Goal: Task Accomplishment & Management: Manage account settings

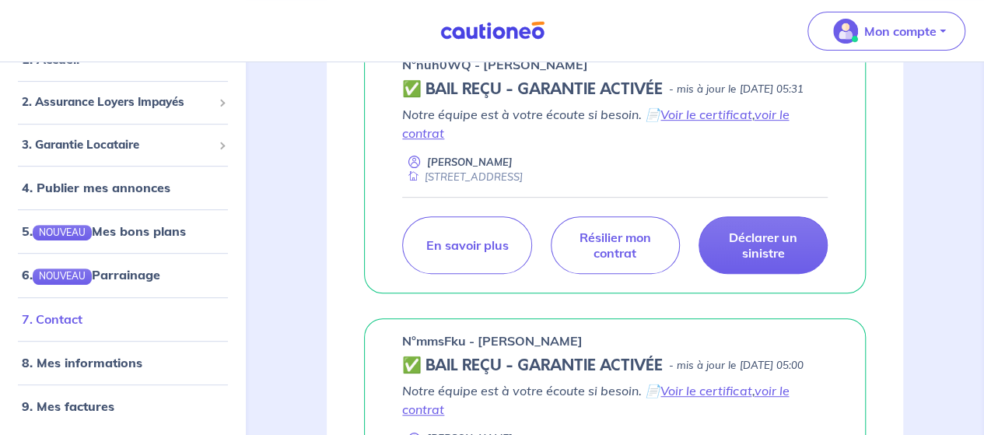
scroll to position [311, 0]
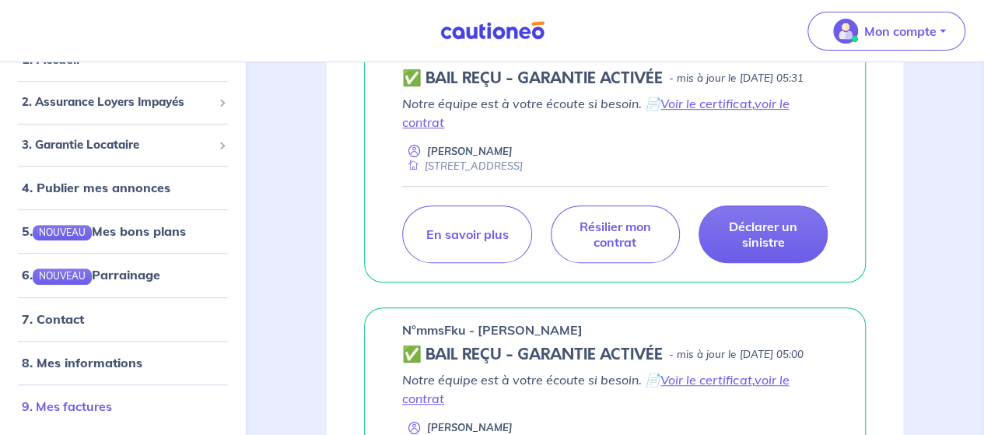
click at [67, 399] on link "9. Mes factures" at bounding box center [67, 405] width 90 height 16
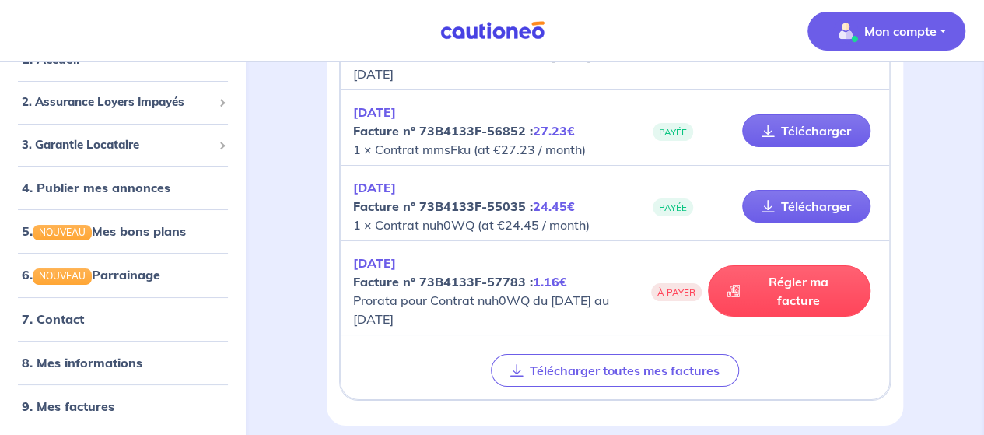
scroll to position [2795, 0]
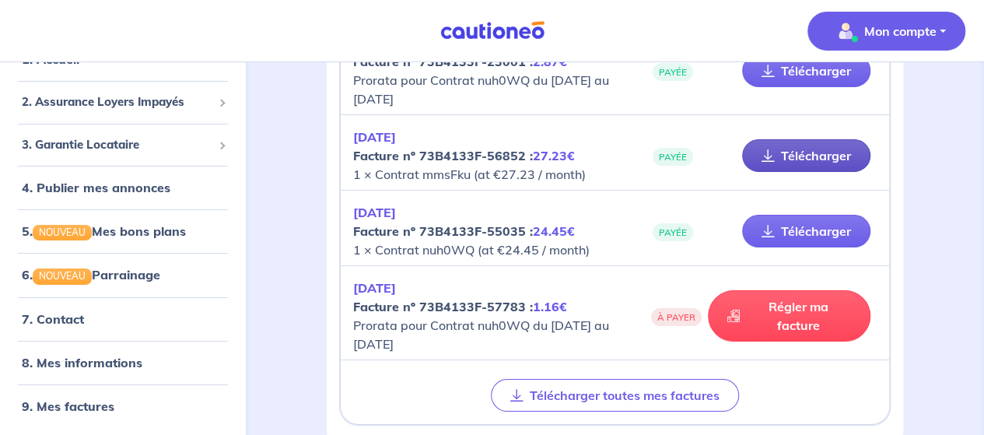
click at [804, 142] on link "Télécharger" at bounding box center [806, 155] width 128 height 33
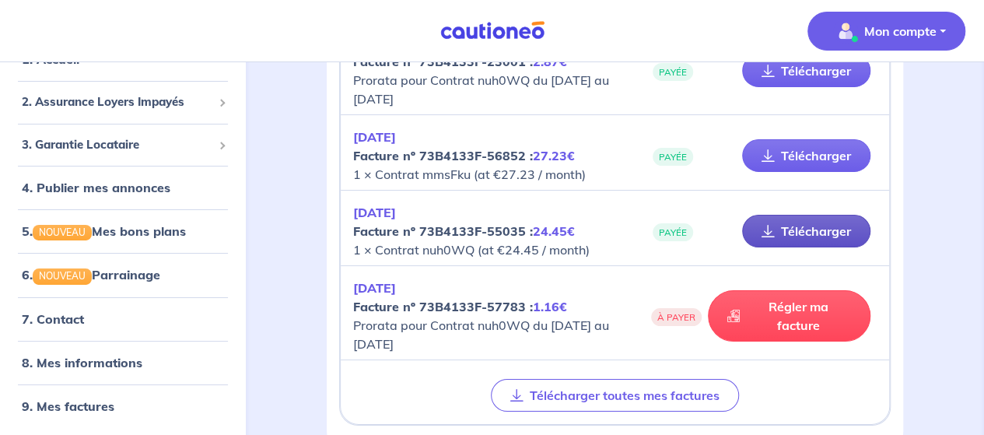
click at [808, 219] on link "Télécharger" at bounding box center [806, 231] width 128 height 33
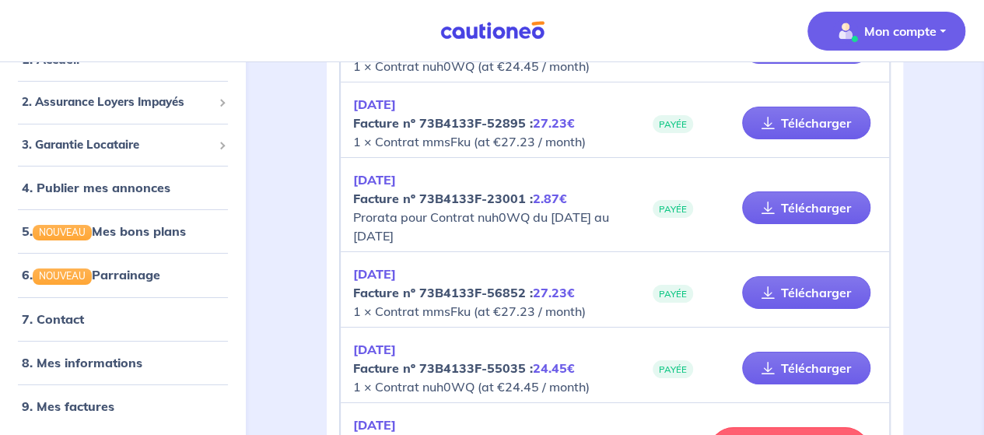
scroll to position [2639, 0]
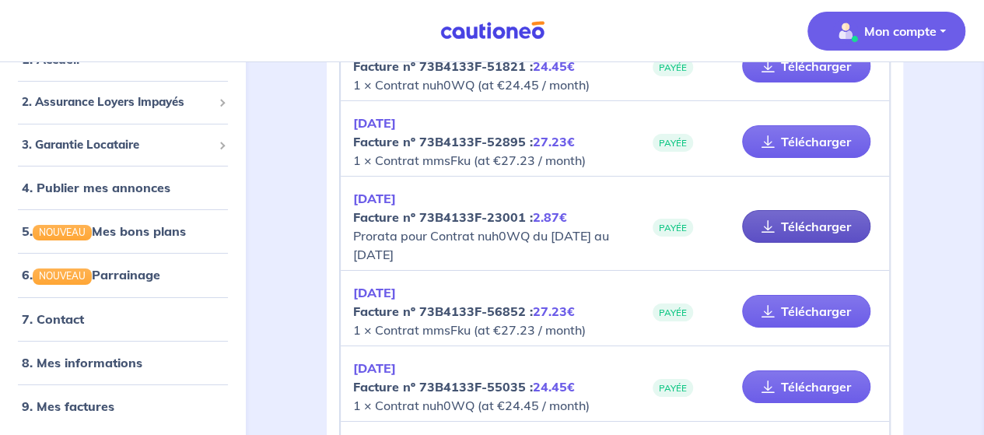
click at [790, 214] on link "Télécharger" at bounding box center [806, 226] width 128 height 33
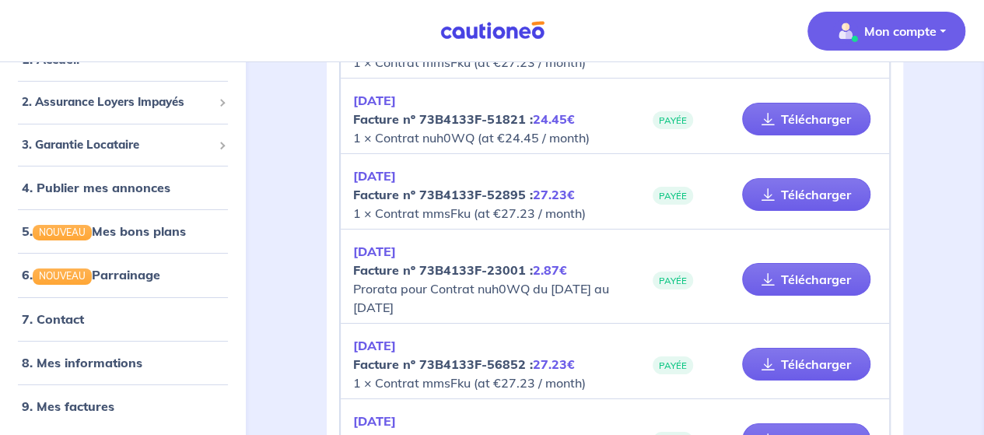
scroll to position [2562, 0]
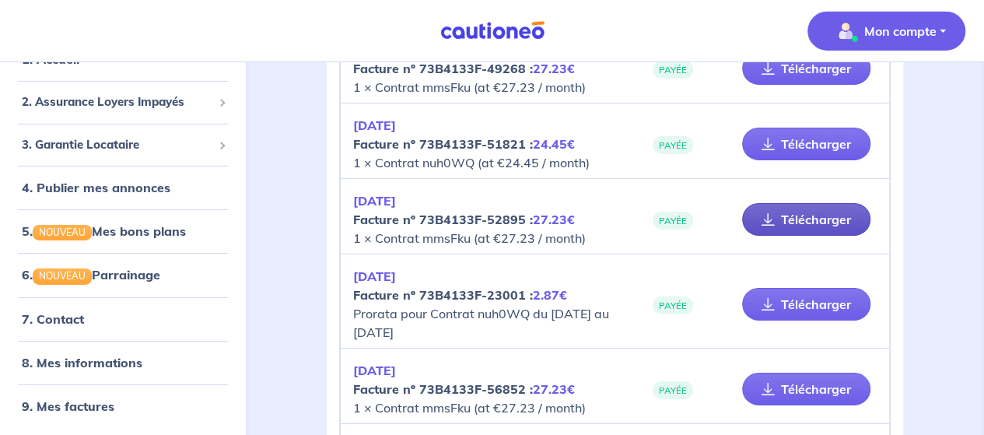
click at [803, 205] on link "Télécharger" at bounding box center [806, 219] width 128 height 33
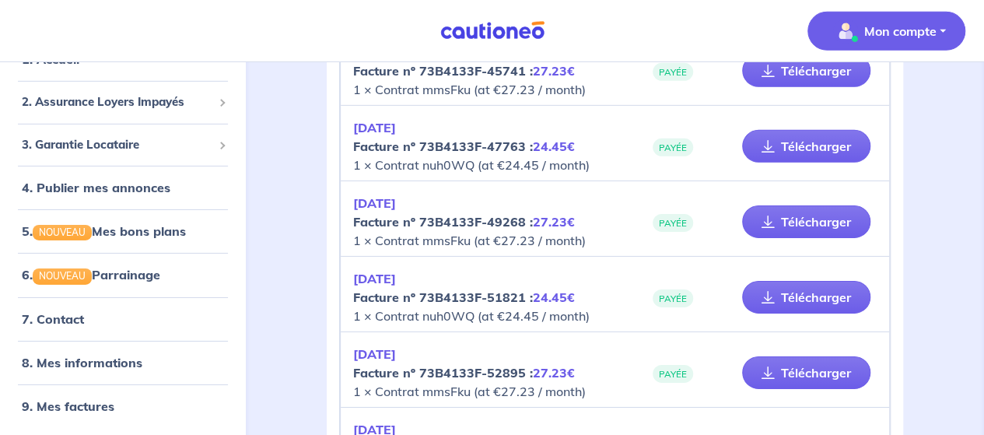
scroll to position [2406, 0]
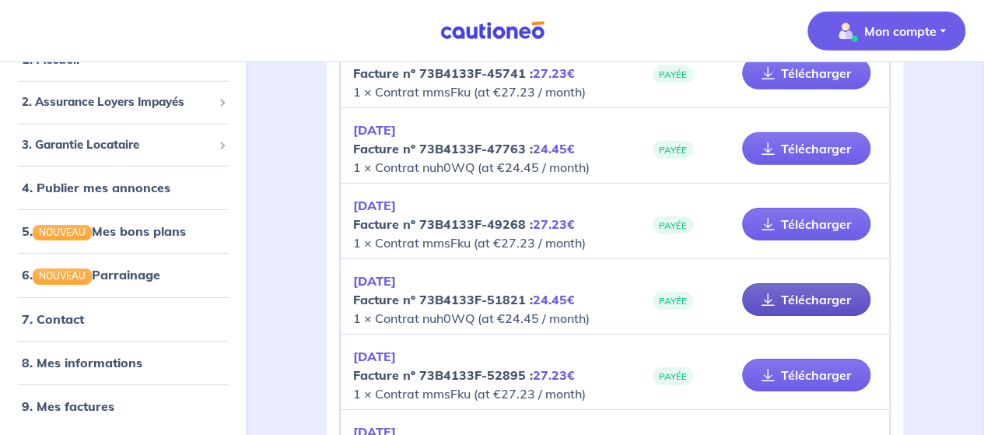
click at [813, 285] on link "Télécharger" at bounding box center [806, 299] width 128 height 33
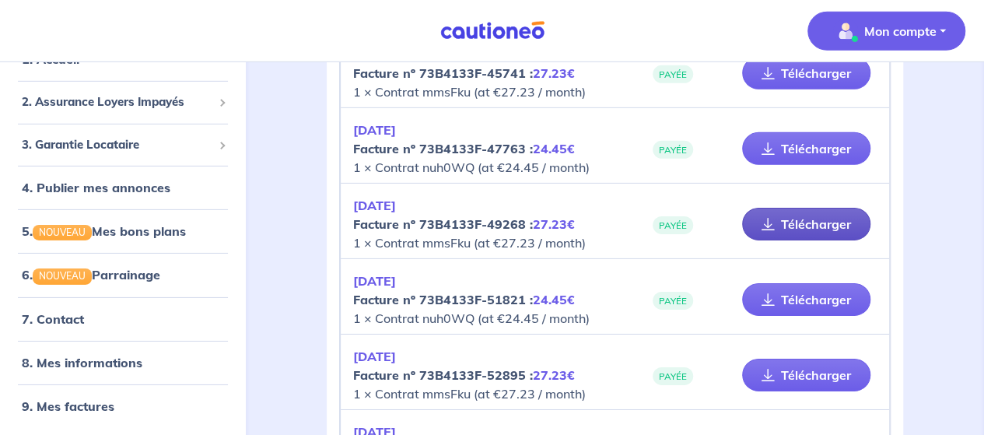
click at [814, 214] on link "Télécharger" at bounding box center [806, 224] width 128 height 33
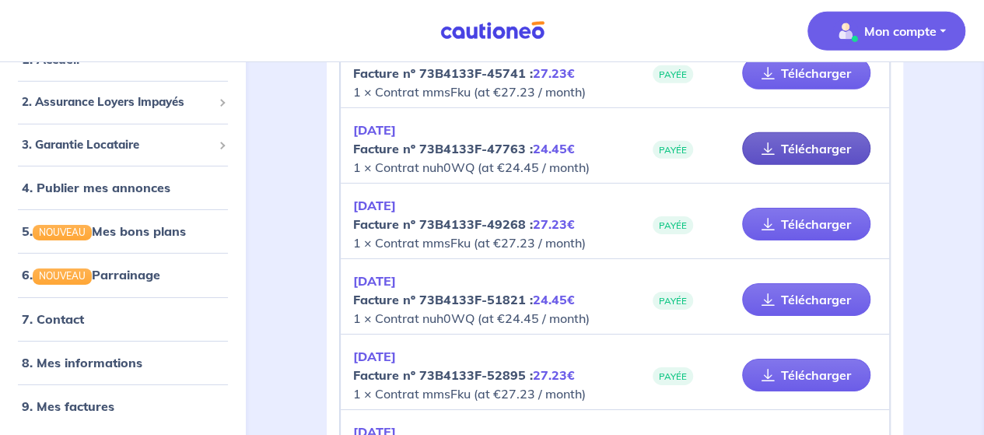
click at [827, 141] on link "Télécharger" at bounding box center [806, 148] width 128 height 33
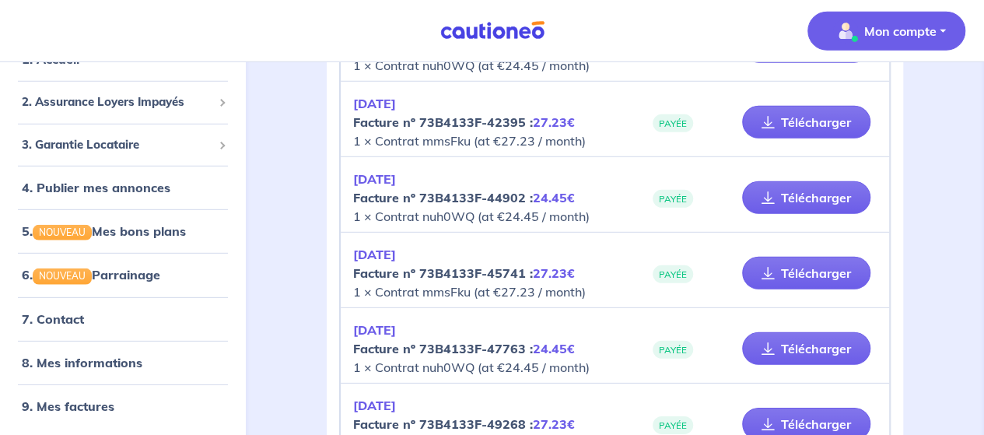
scroll to position [2173, 0]
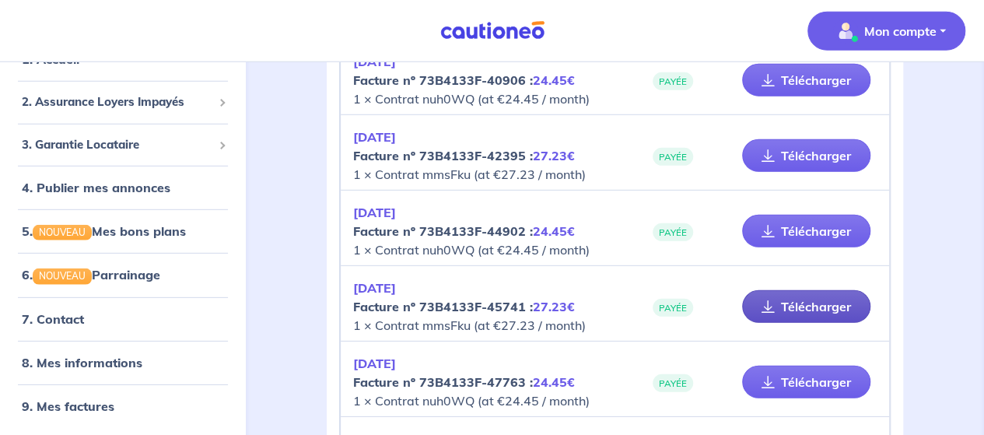
click at [820, 298] on link "Télécharger" at bounding box center [806, 306] width 128 height 33
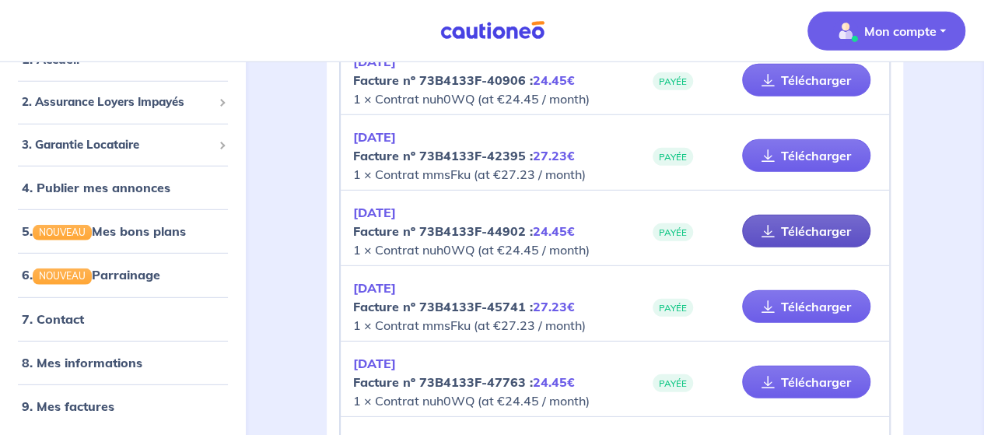
click at [810, 222] on link "Télécharger" at bounding box center [806, 231] width 128 height 33
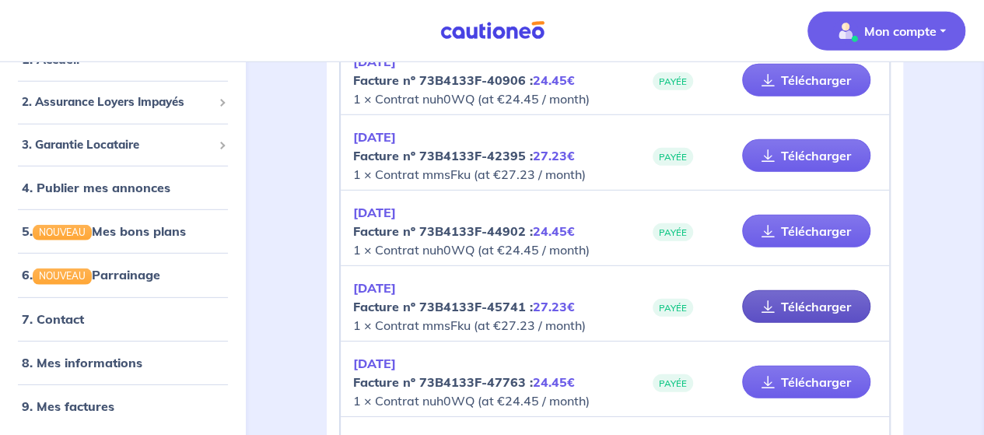
click at [824, 301] on link "Télécharger" at bounding box center [806, 306] width 128 height 33
click at [803, 298] on link "Télécharger" at bounding box center [806, 306] width 128 height 33
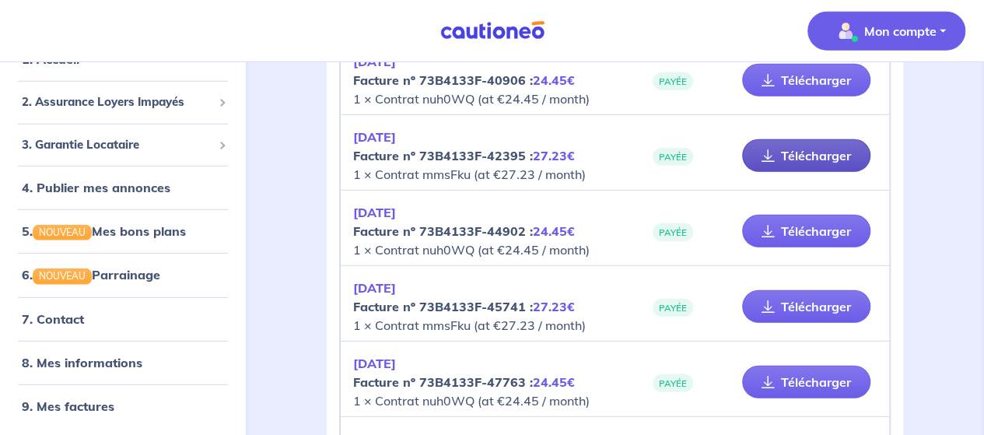
click at [825, 146] on link "Télécharger" at bounding box center [806, 155] width 128 height 33
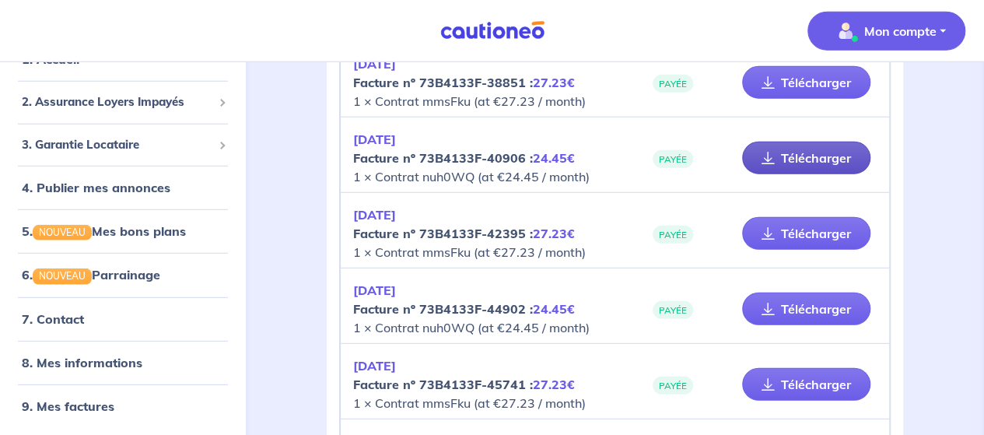
click at [796, 154] on link "Télécharger" at bounding box center [806, 158] width 128 height 33
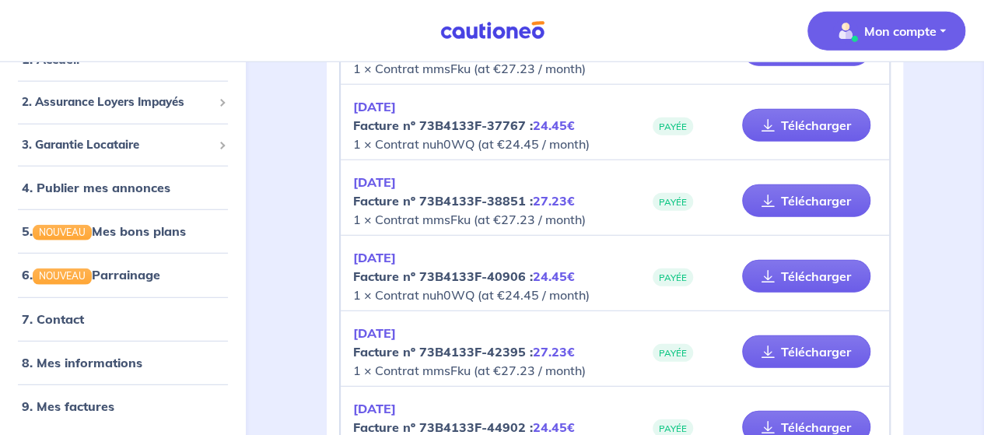
scroll to position [1940, 0]
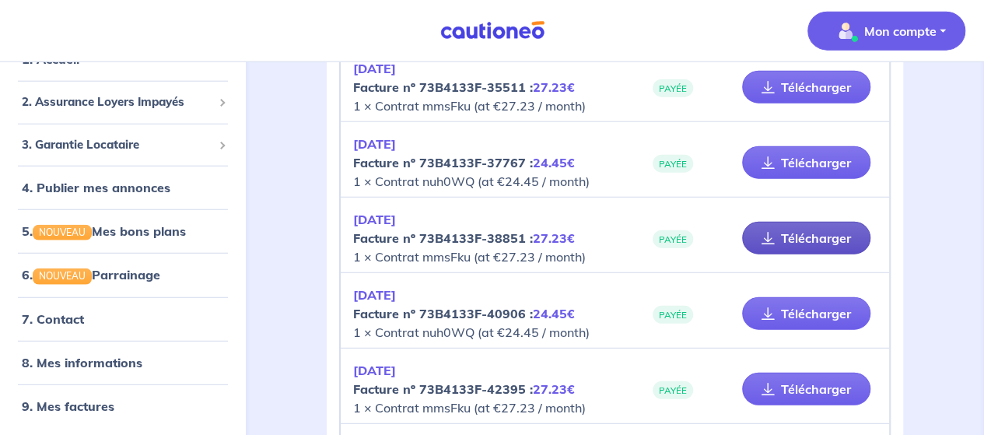
click at [804, 229] on link "Télécharger" at bounding box center [806, 238] width 128 height 33
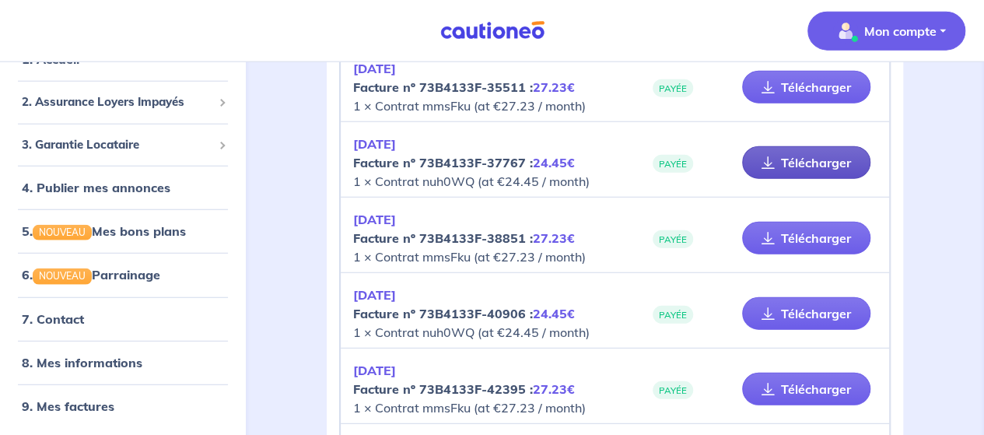
click at [812, 151] on link "Télécharger" at bounding box center [806, 162] width 128 height 33
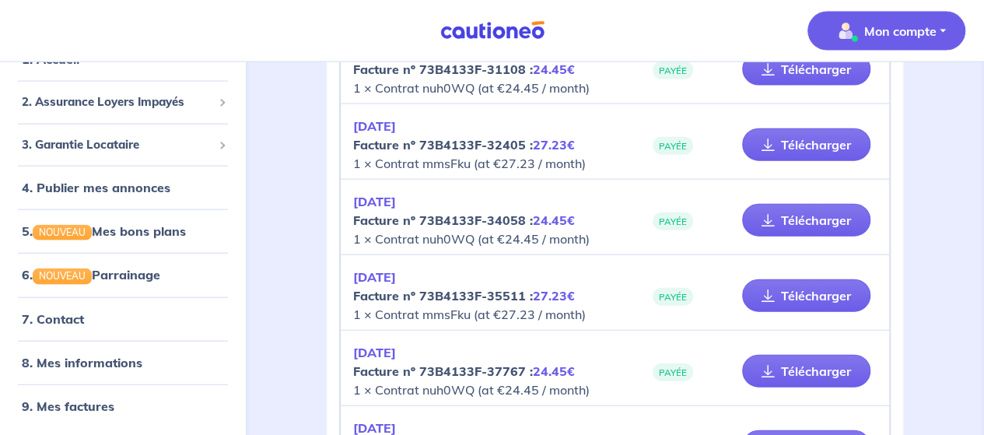
scroll to position [1706, 0]
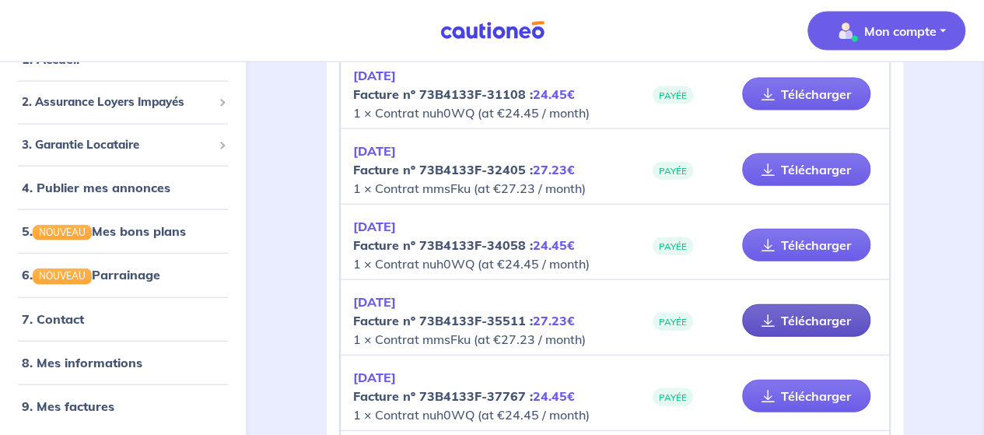
click at [834, 308] on link "Télécharger" at bounding box center [806, 320] width 128 height 33
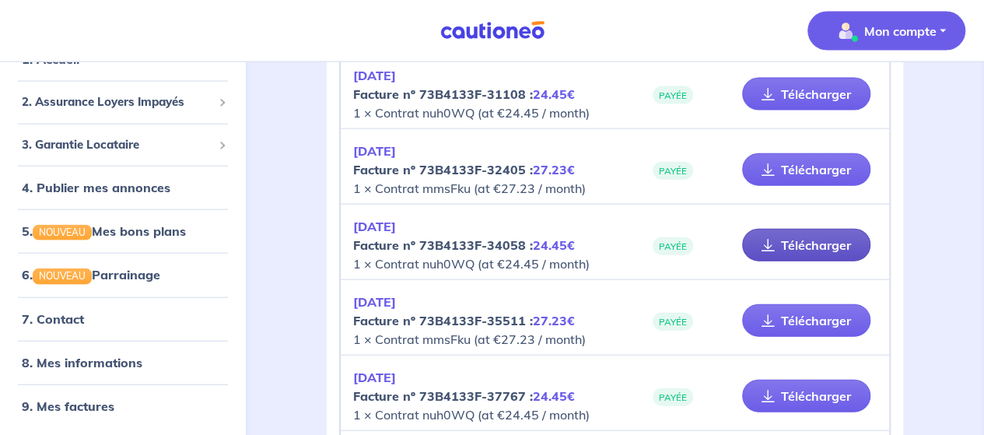
click at [810, 236] on link "Télécharger" at bounding box center [806, 245] width 128 height 33
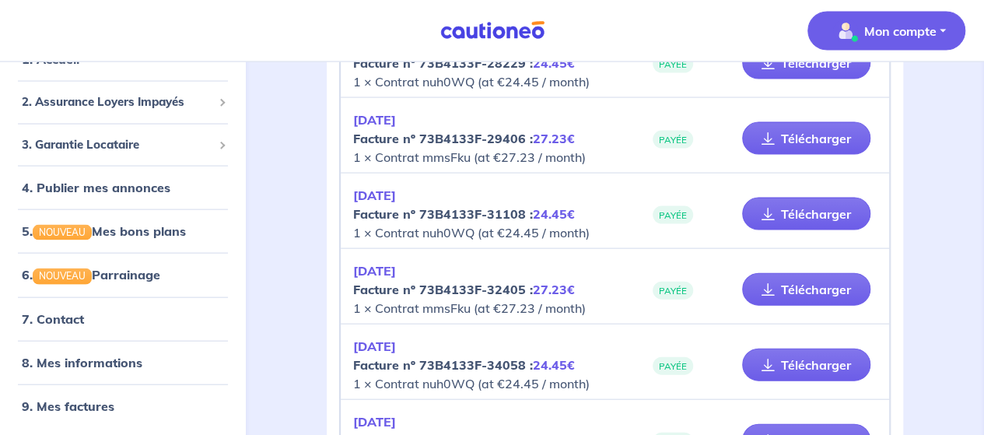
scroll to position [1551, 0]
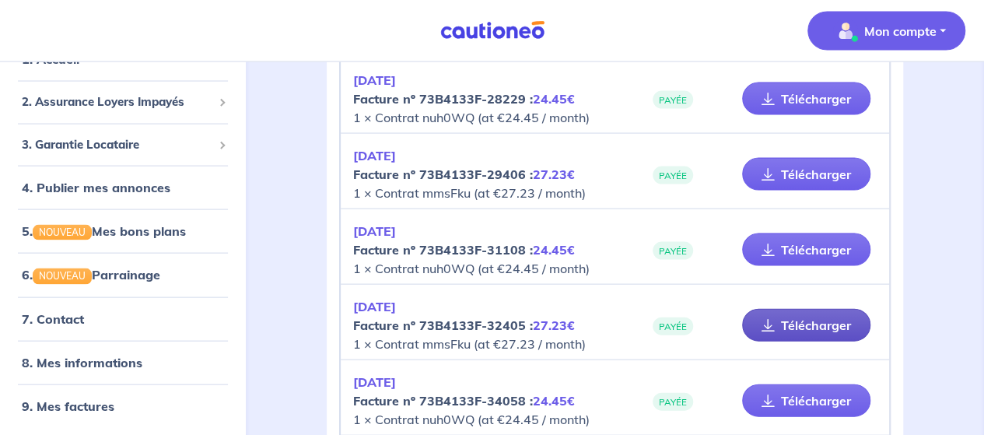
click at [806, 314] on link "Télécharger" at bounding box center [806, 325] width 128 height 33
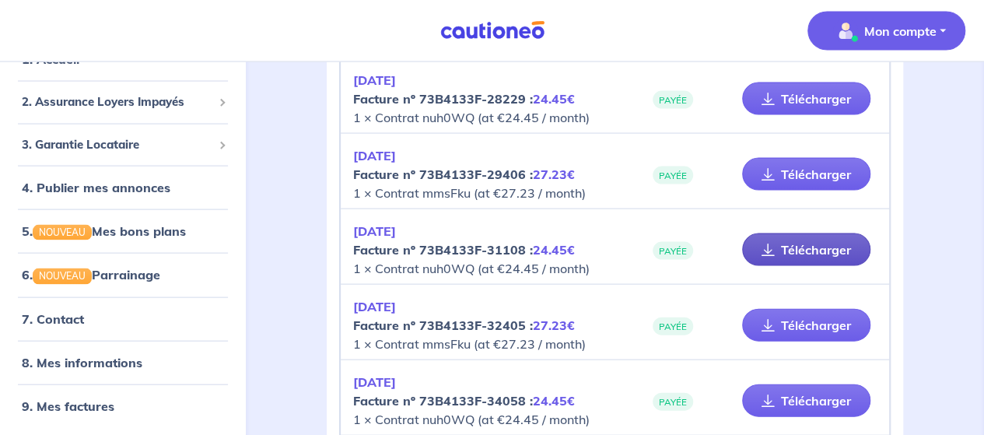
click at [824, 236] on link "Télécharger" at bounding box center [806, 249] width 128 height 33
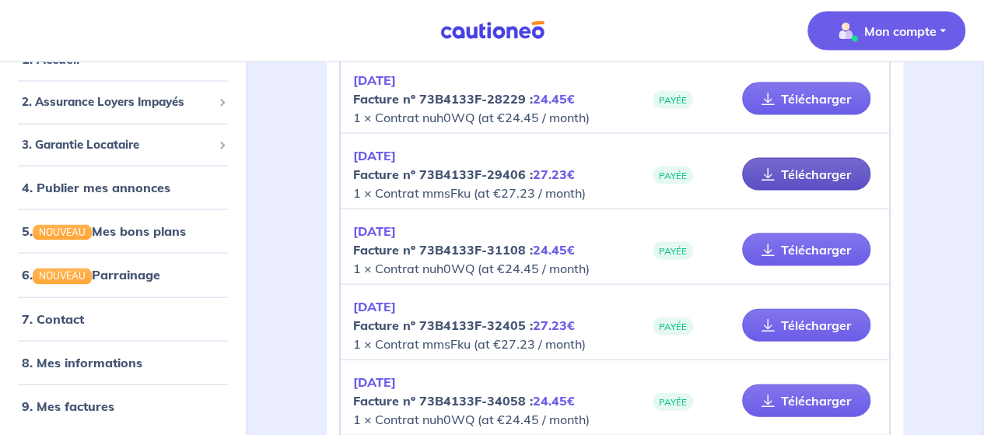
click at [834, 172] on link "Télécharger" at bounding box center [806, 174] width 128 height 33
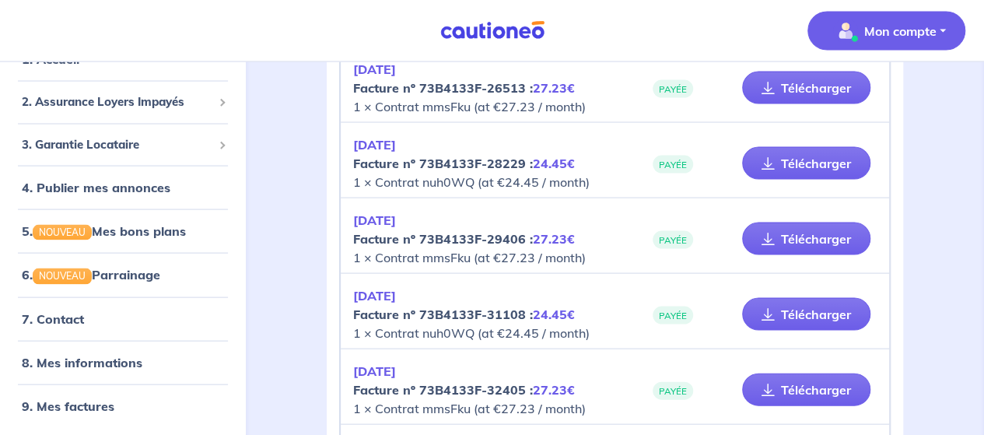
scroll to position [1395, 0]
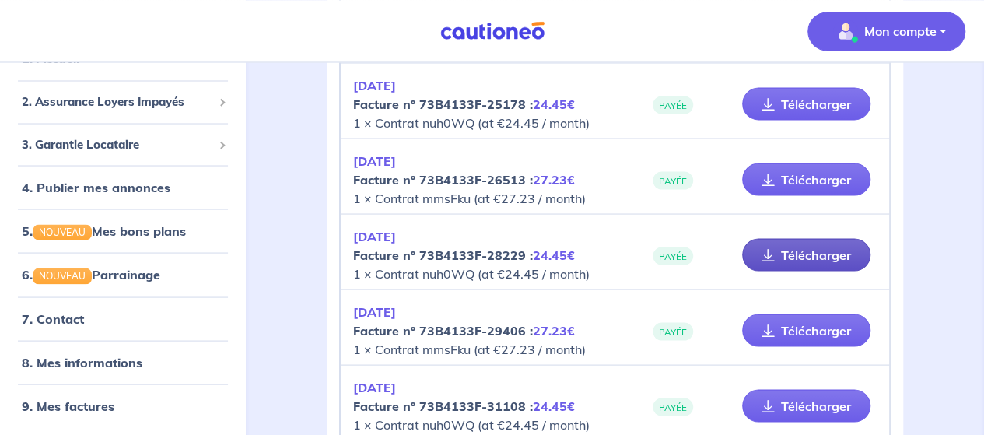
click at [843, 251] on link "Télécharger" at bounding box center [806, 254] width 128 height 33
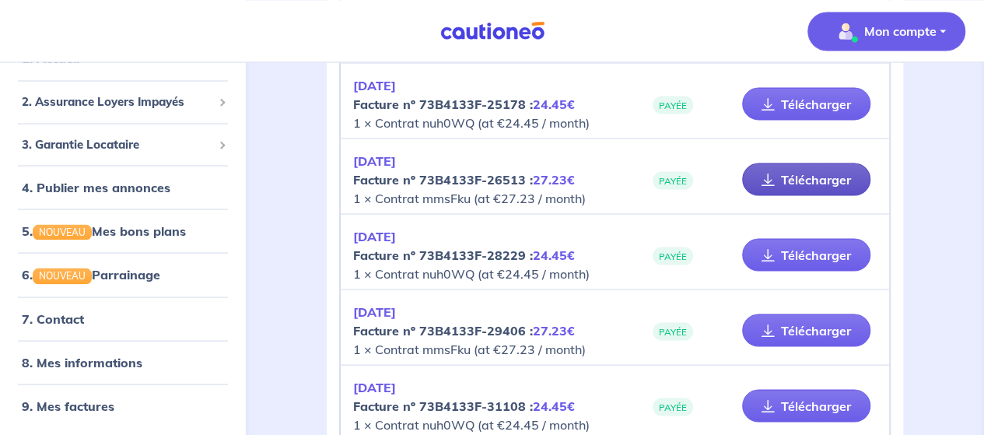
click at [793, 172] on link "Télécharger" at bounding box center [806, 179] width 128 height 33
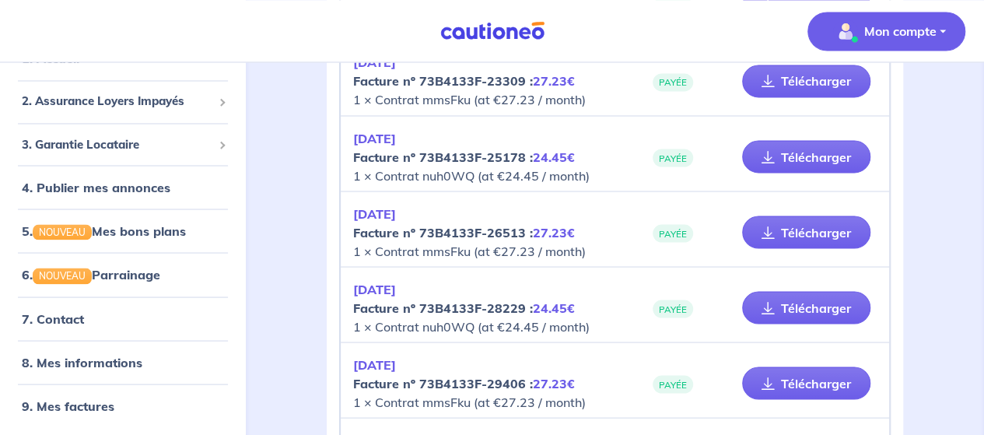
scroll to position [1317, 0]
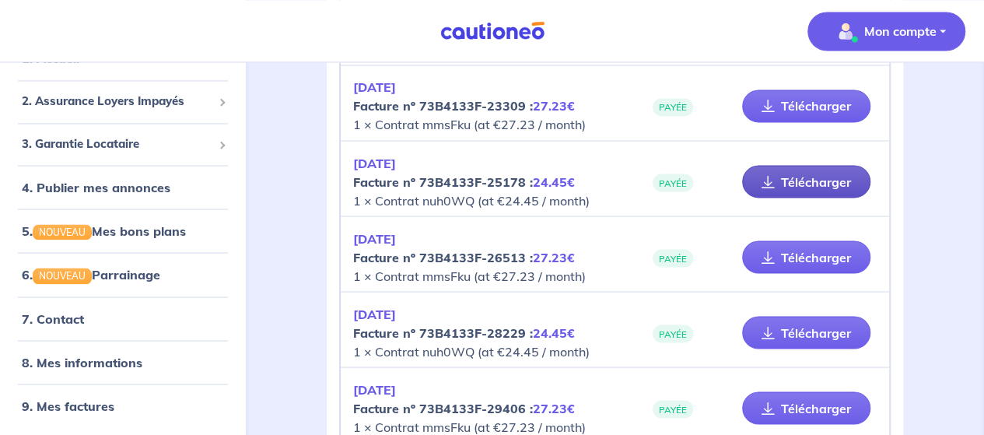
click at [814, 172] on link "Télécharger" at bounding box center [806, 181] width 128 height 33
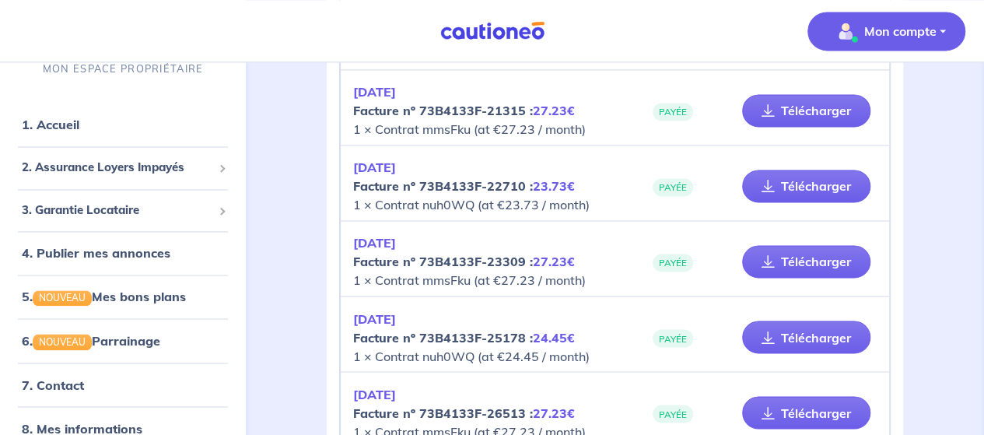
scroll to position [1167, 0]
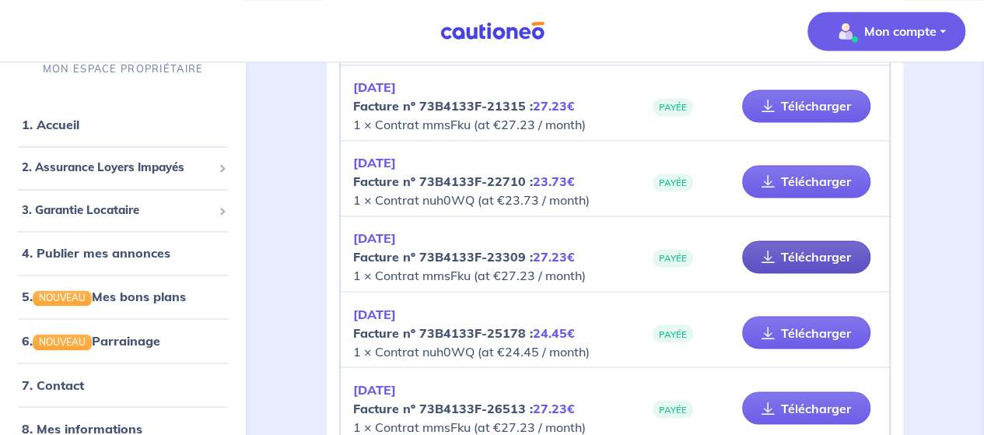
click at [823, 254] on link "Télécharger" at bounding box center [806, 256] width 128 height 33
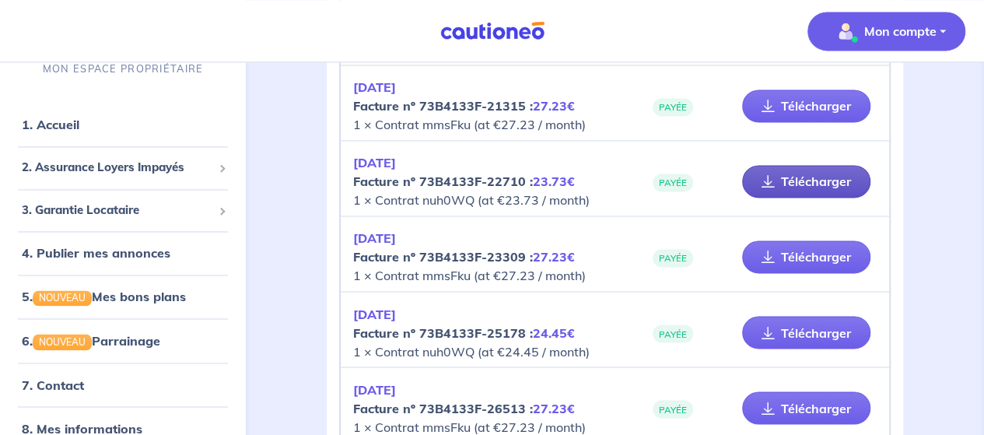
click at [827, 174] on link "Télécharger" at bounding box center [806, 181] width 128 height 33
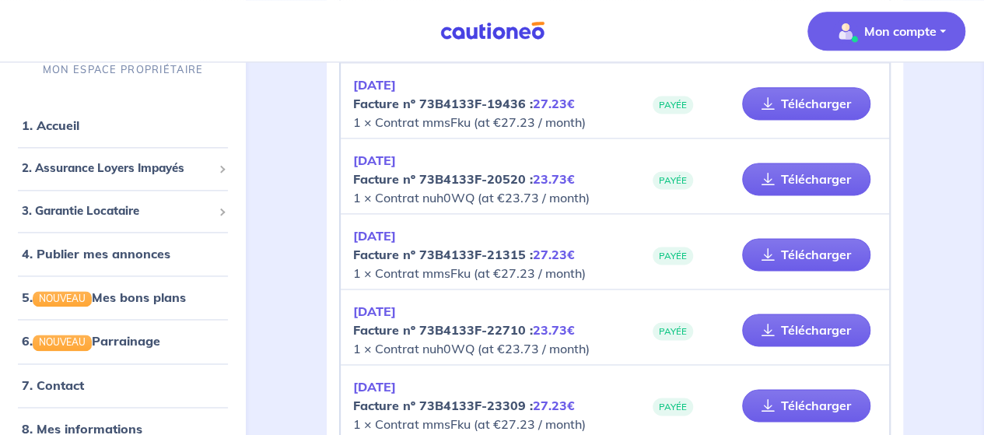
scroll to position [1011, 0]
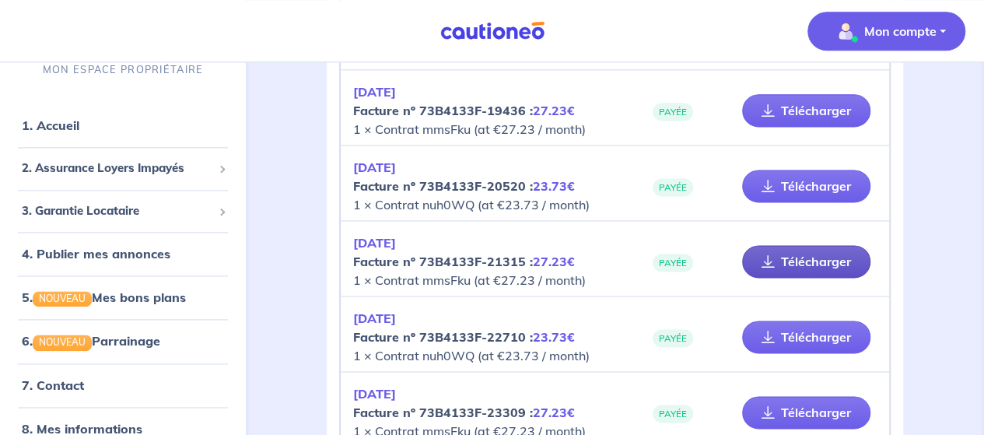
click at [812, 253] on link "Télécharger" at bounding box center [806, 261] width 128 height 33
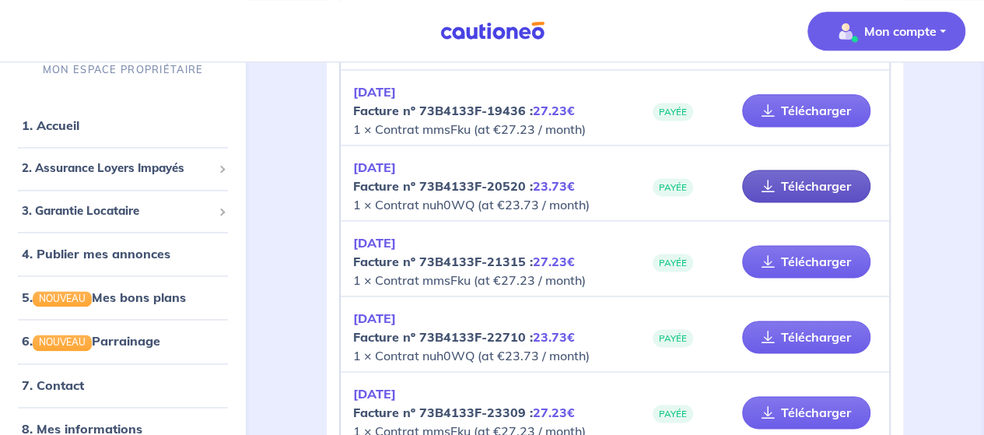
click at [815, 181] on link "Télécharger" at bounding box center [806, 186] width 128 height 33
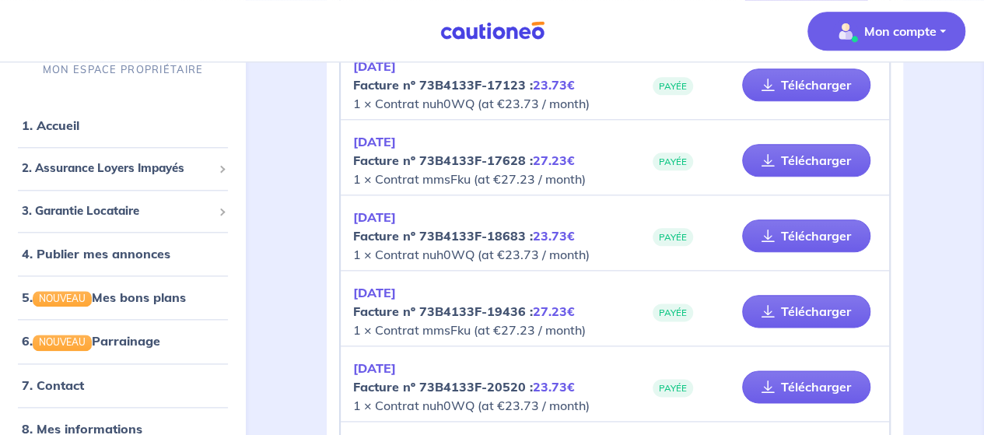
scroll to position [778, 0]
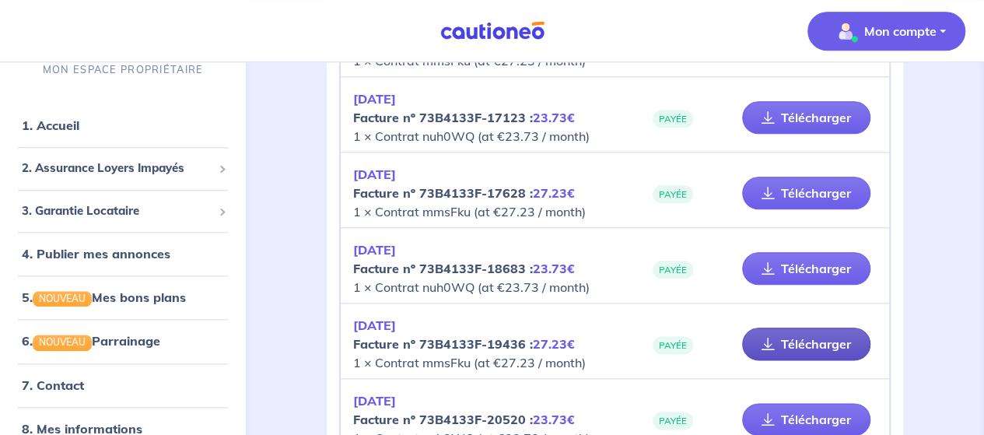
click at [817, 335] on link "Télécharger" at bounding box center [806, 343] width 128 height 33
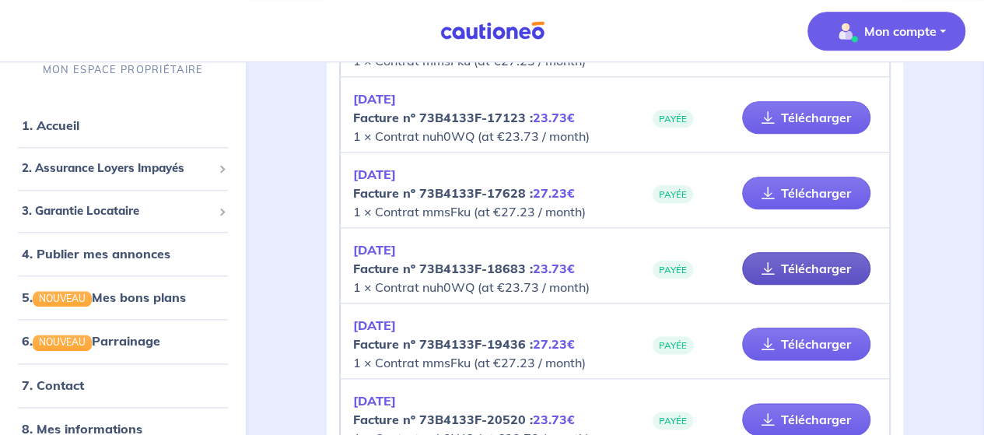
click at [818, 261] on link "Télécharger" at bounding box center [806, 268] width 128 height 33
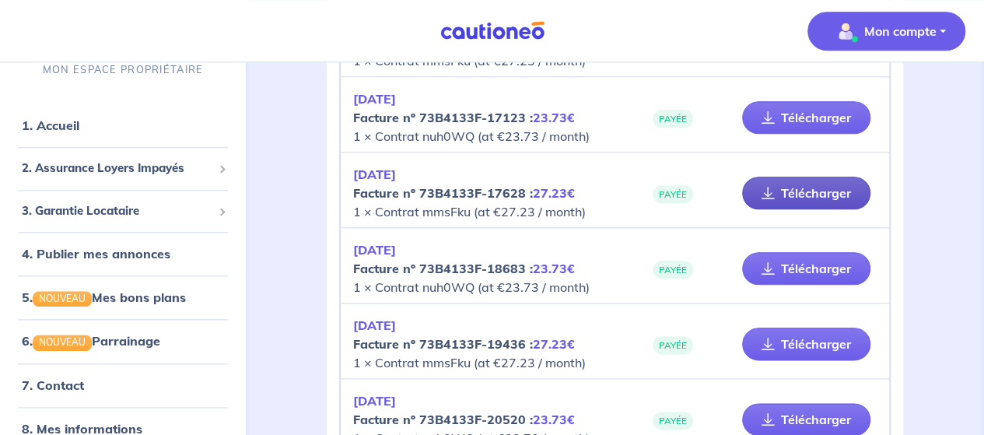
click at [811, 193] on link "Télécharger" at bounding box center [806, 193] width 128 height 33
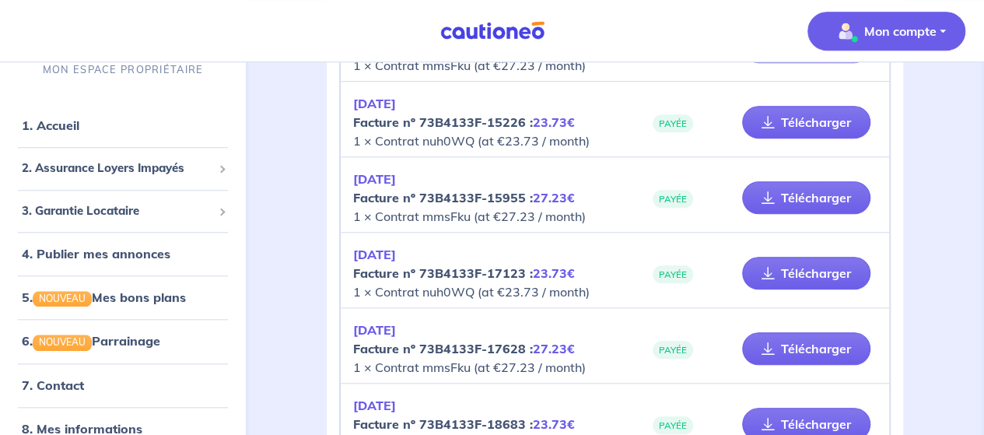
scroll to position [544, 0]
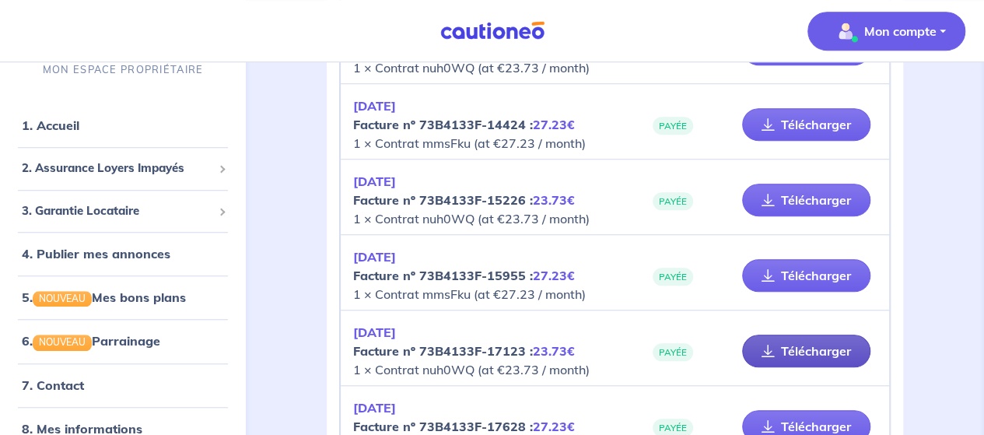
click at [798, 344] on link "Télécharger" at bounding box center [806, 350] width 128 height 33
click at [813, 351] on link "Télécharger" at bounding box center [806, 350] width 128 height 33
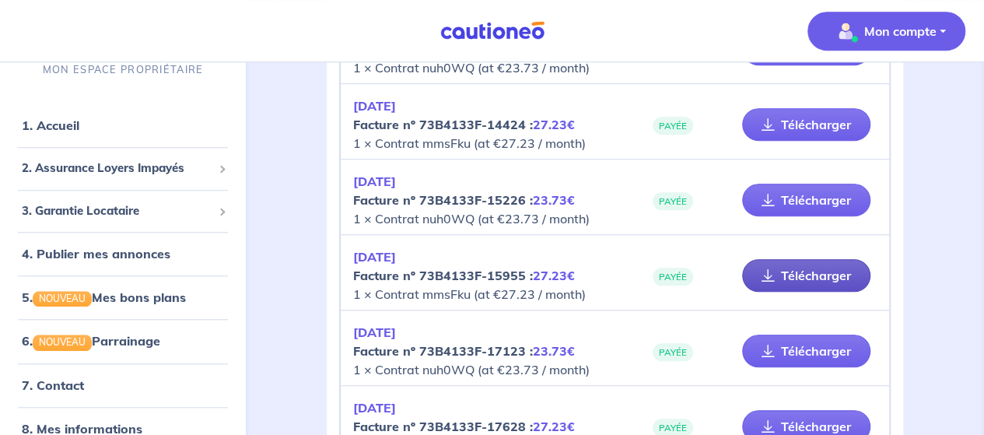
click at [821, 271] on link "Télécharger" at bounding box center [806, 275] width 128 height 33
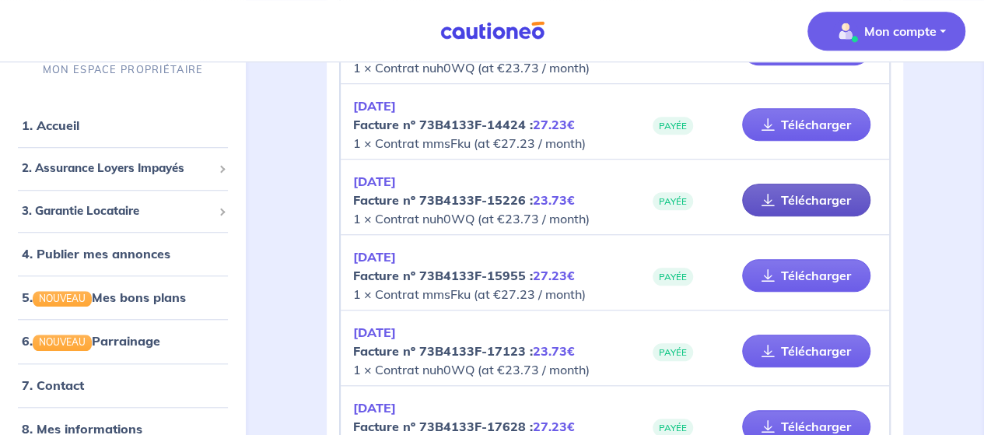
click at [817, 197] on link "Télécharger" at bounding box center [806, 200] width 128 height 33
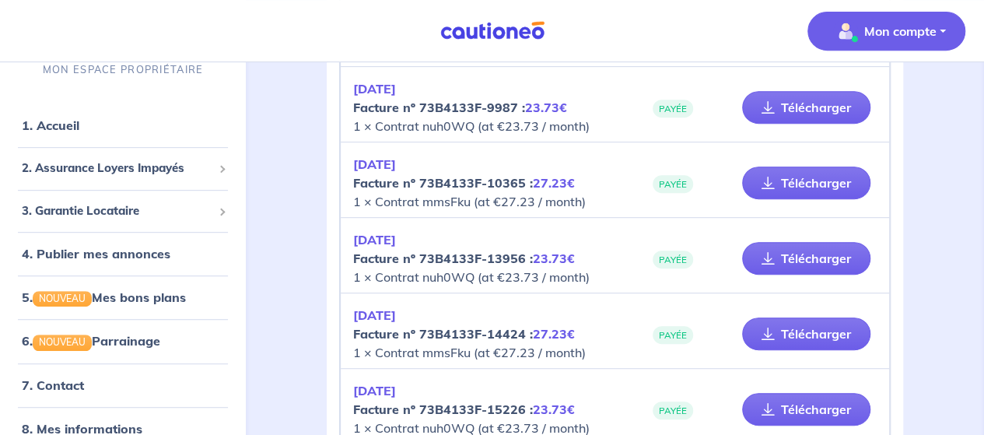
scroll to position [311, 0]
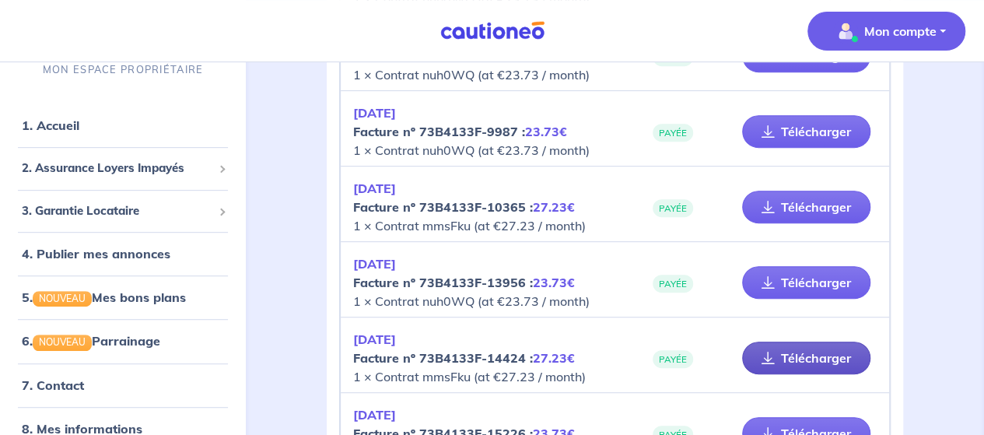
click at [796, 354] on link "Télécharger" at bounding box center [806, 357] width 128 height 33
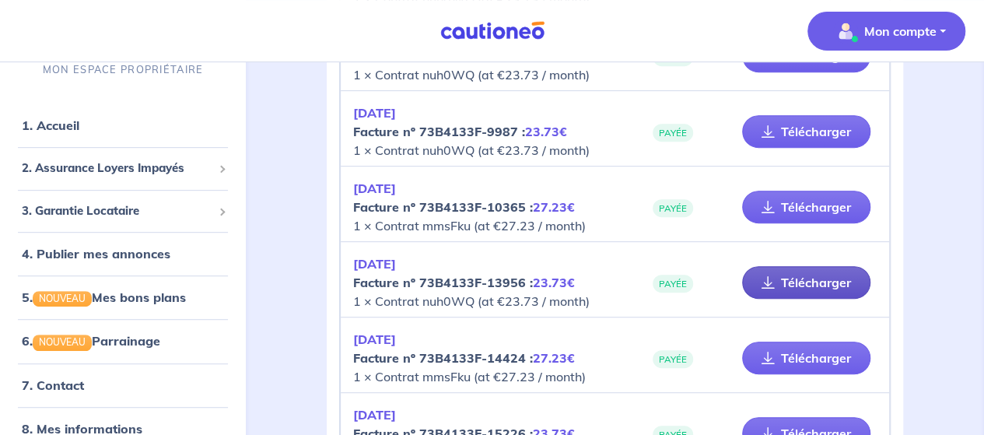
click at [800, 278] on link "Télécharger" at bounding box center [806, 282] width 128 height 33
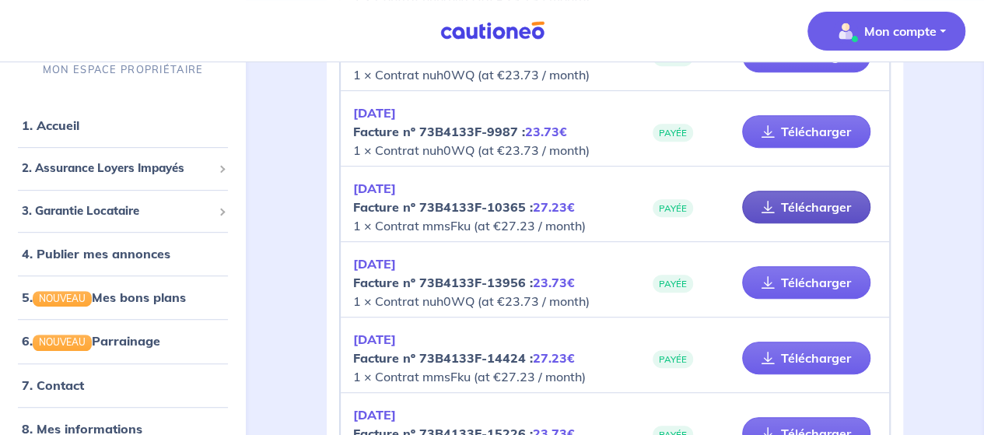
click at [805, 205] on link "Télécharger" at bounding box center [806, 207] width 128 height 33
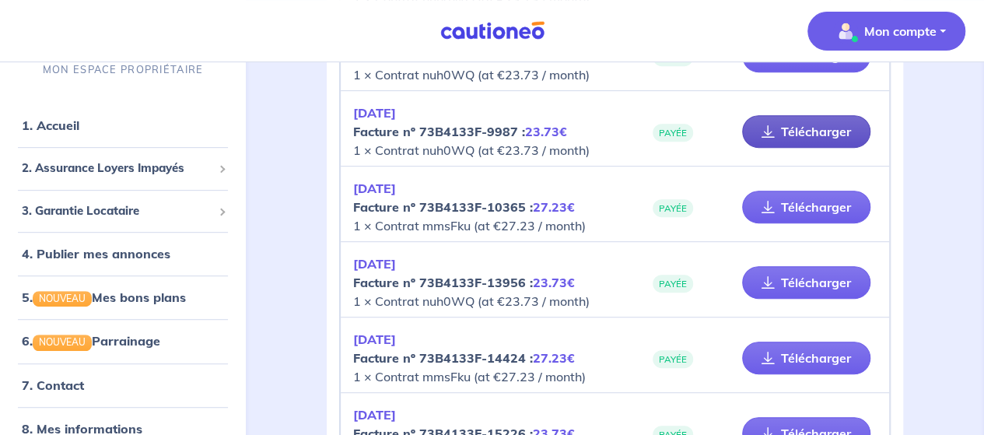
click at [824, 128] on link "Télécharger" at bounding box center [806, 131] width 128 height 33
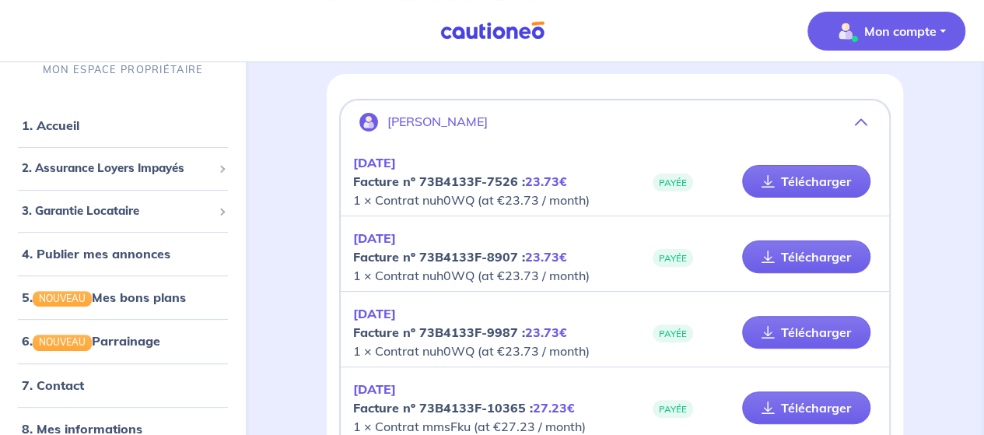
scroll to position [78, 0]
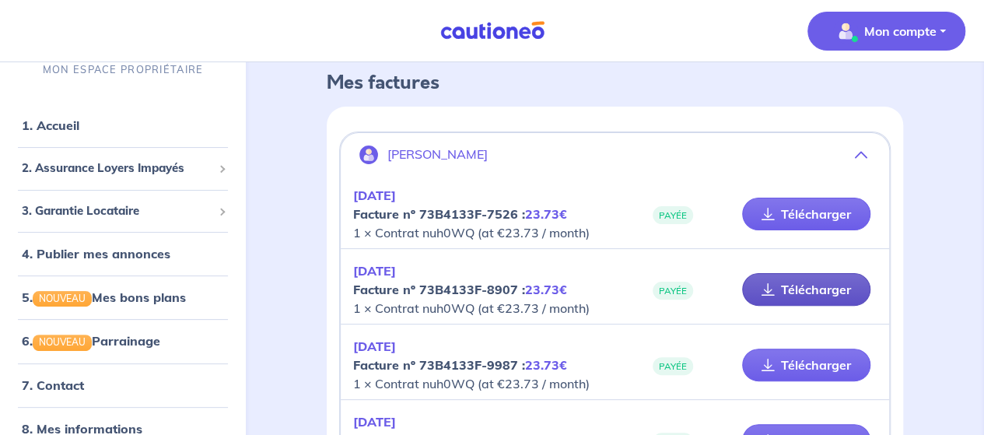
click at [826, 286] on link "Télécharger" at bounding box center [806, 289] width 128 height 33
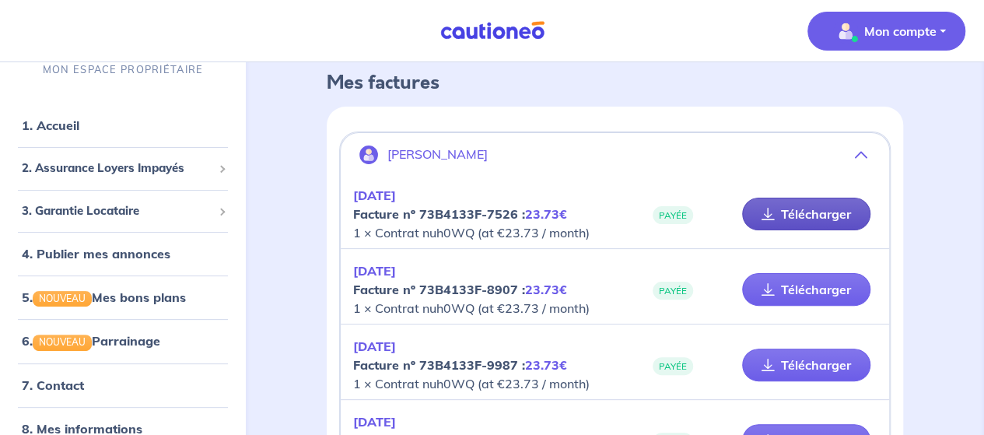
click at [822, 211] on link "Télécharger" at bounding box center [806, 214] width 128 height 33
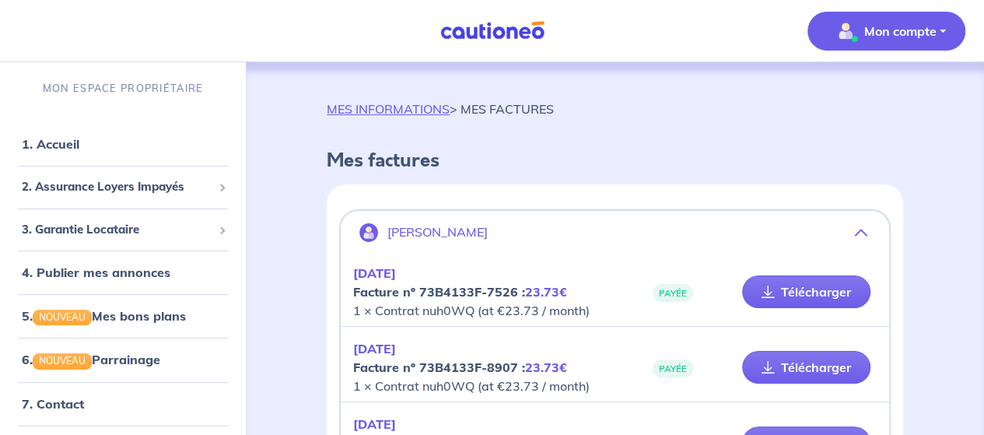
click at [862, 228] on icon "button" at bounding box center [861, 232] width 12 height 12
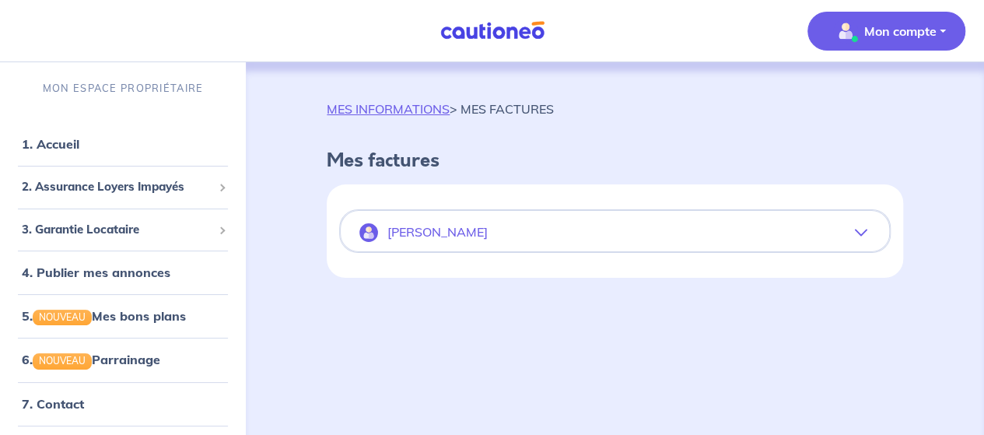
click at [858, 226] on icon "button" at bounding box center [861, 232] width 12 height 12
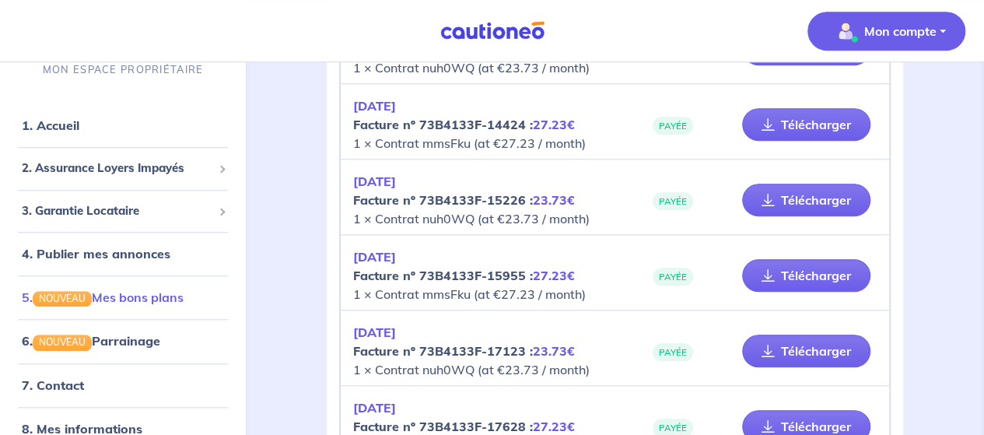
scroll to position [66, 0]
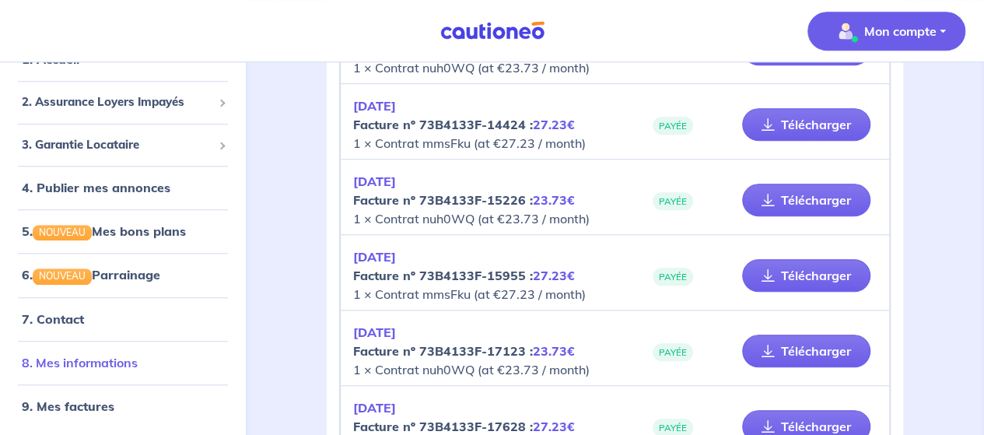
click at [95, 363] on link "8. Mes informations" at bounding box center [80, 362] width 116 height 16
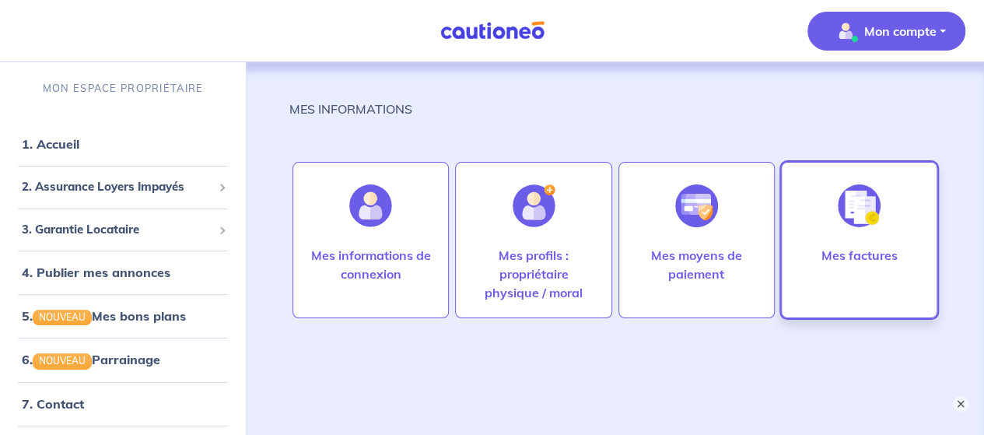
click at [866, 257] on p "Mes factures" at bounding box center [858, 255] width 76 height 19
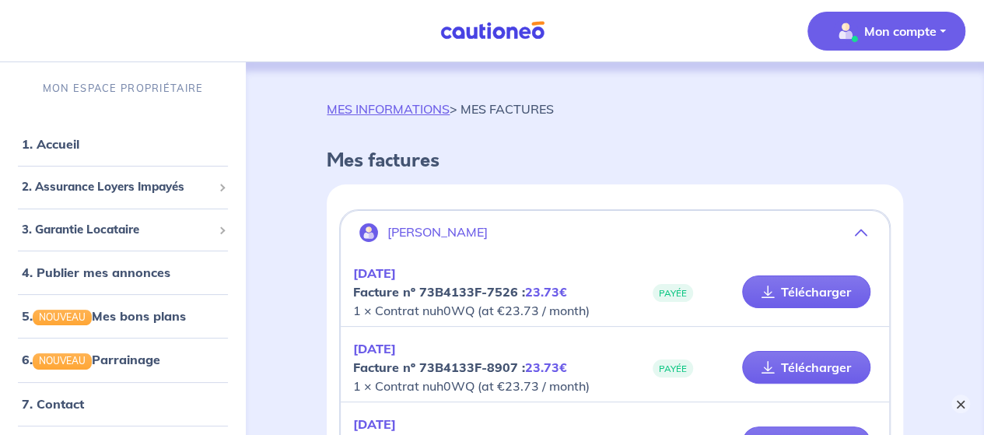
click at [957, 400] on button "×" at bounding box center [960, 403] width 19 height 19
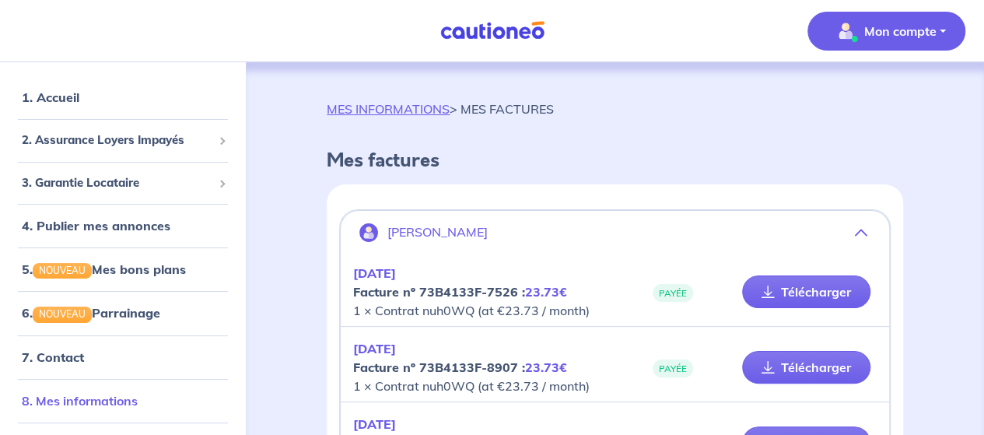
scroll to position [66, 0]
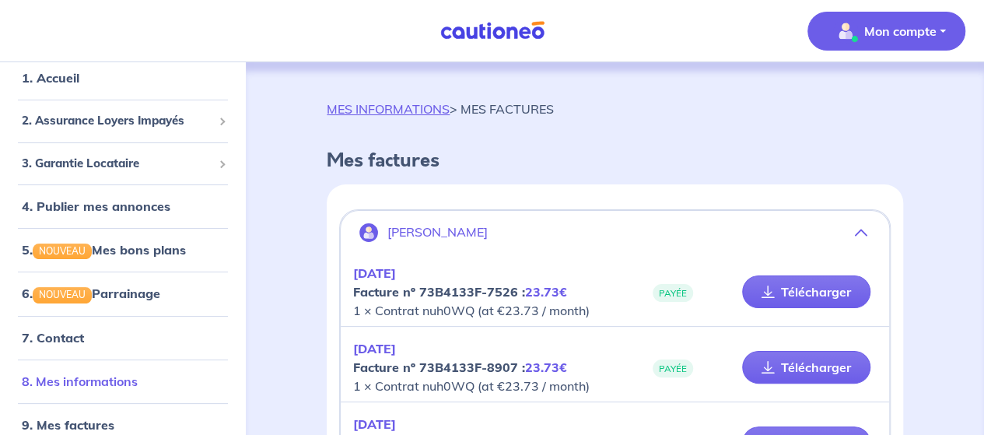
click at [61, 378] on link "8. Mes informations" at bounding box center [80, 381] width 116 height 16
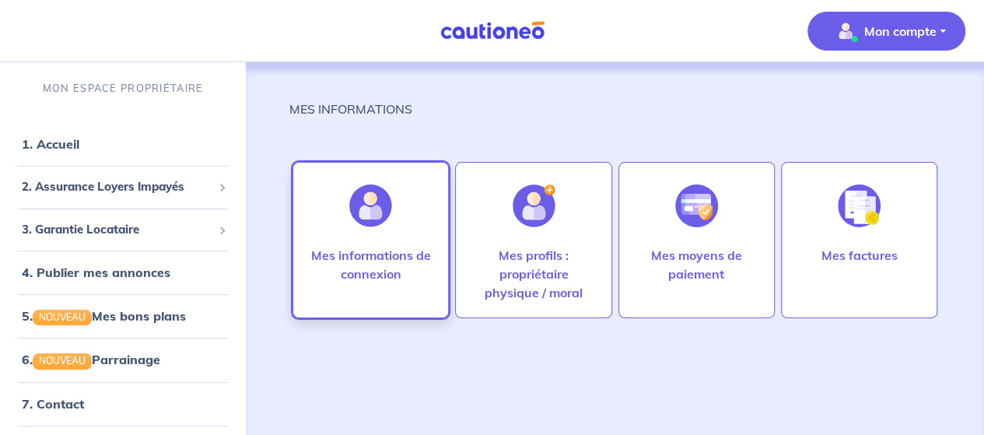
click at [370, 254] on p "Mes informations de connexion" at bounding box center [371, 264] width 124 height 37
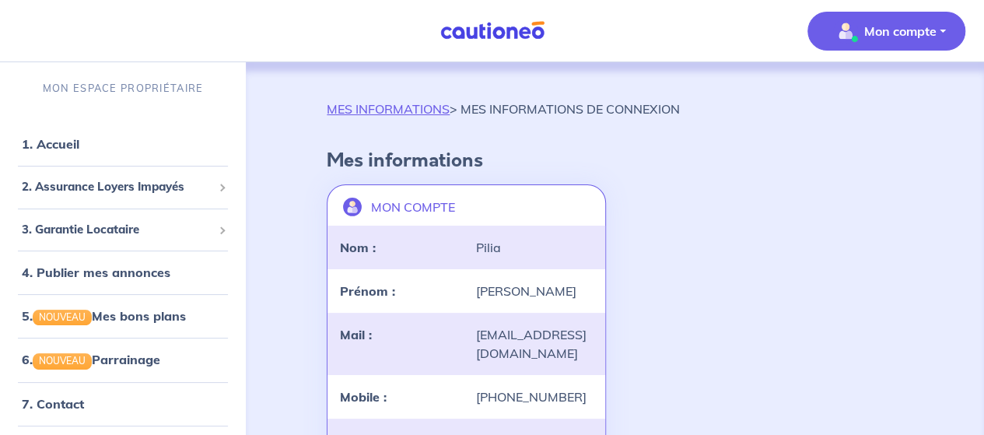
click at [920, 29] on p "Mon compte" at bounding box center [900, 31] width 72 height 19
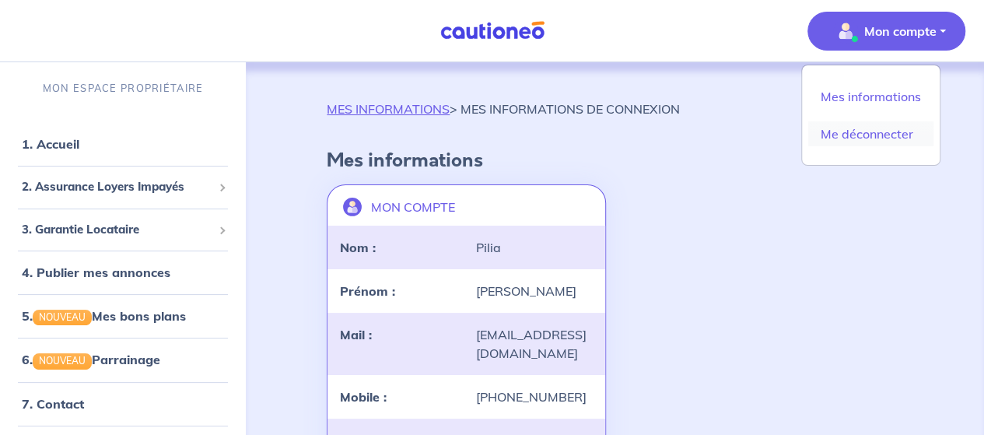
click at [882, 129] on link "Me déconnecter" at bounding box center [870, 133] width 125 height 25
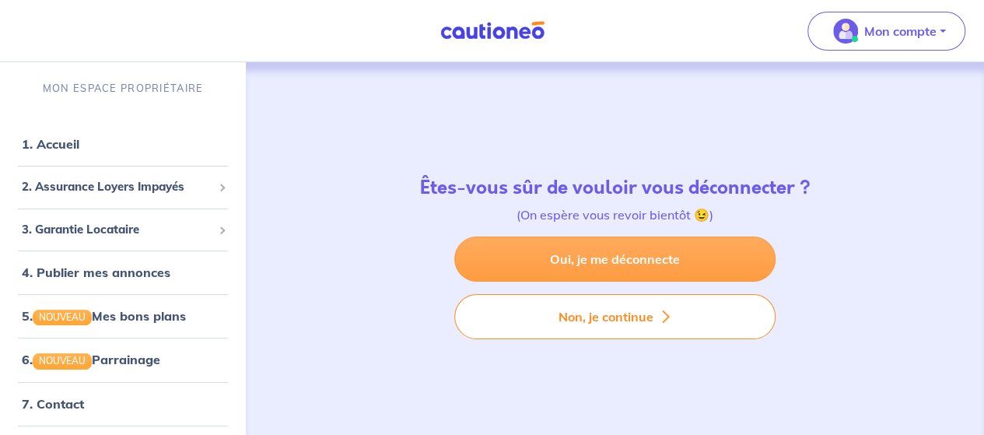
click at [625, 262] on link "Oui, je me déconnecte" at bounding box center [614, 258] width 321 height 45
